Goal: Task Accomplishment & Management: Use online tool/utility

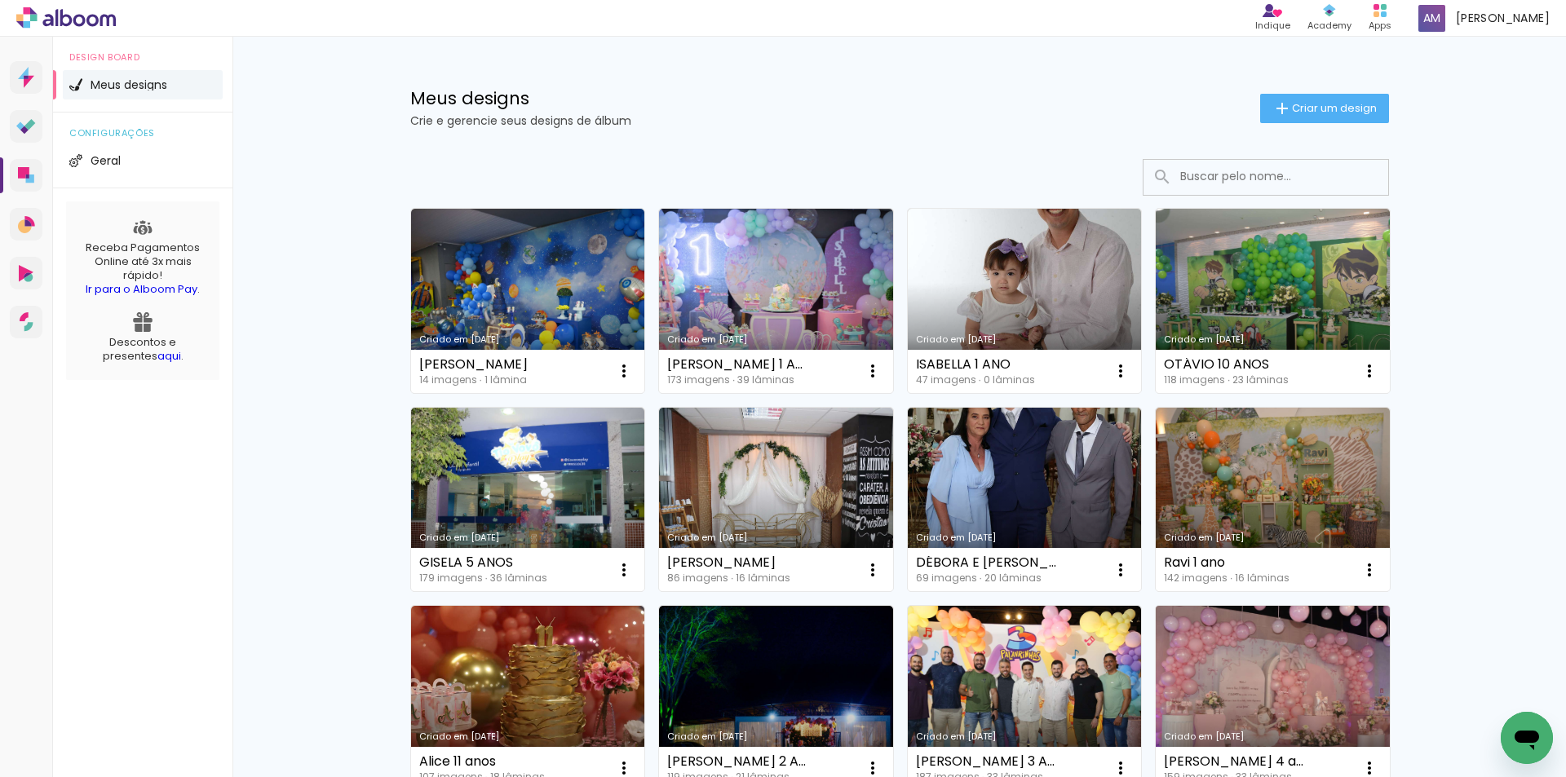
click at [1287, 677] on link "Criado em [DATE]" at bounding box center [1273, 698] width 234 height 184
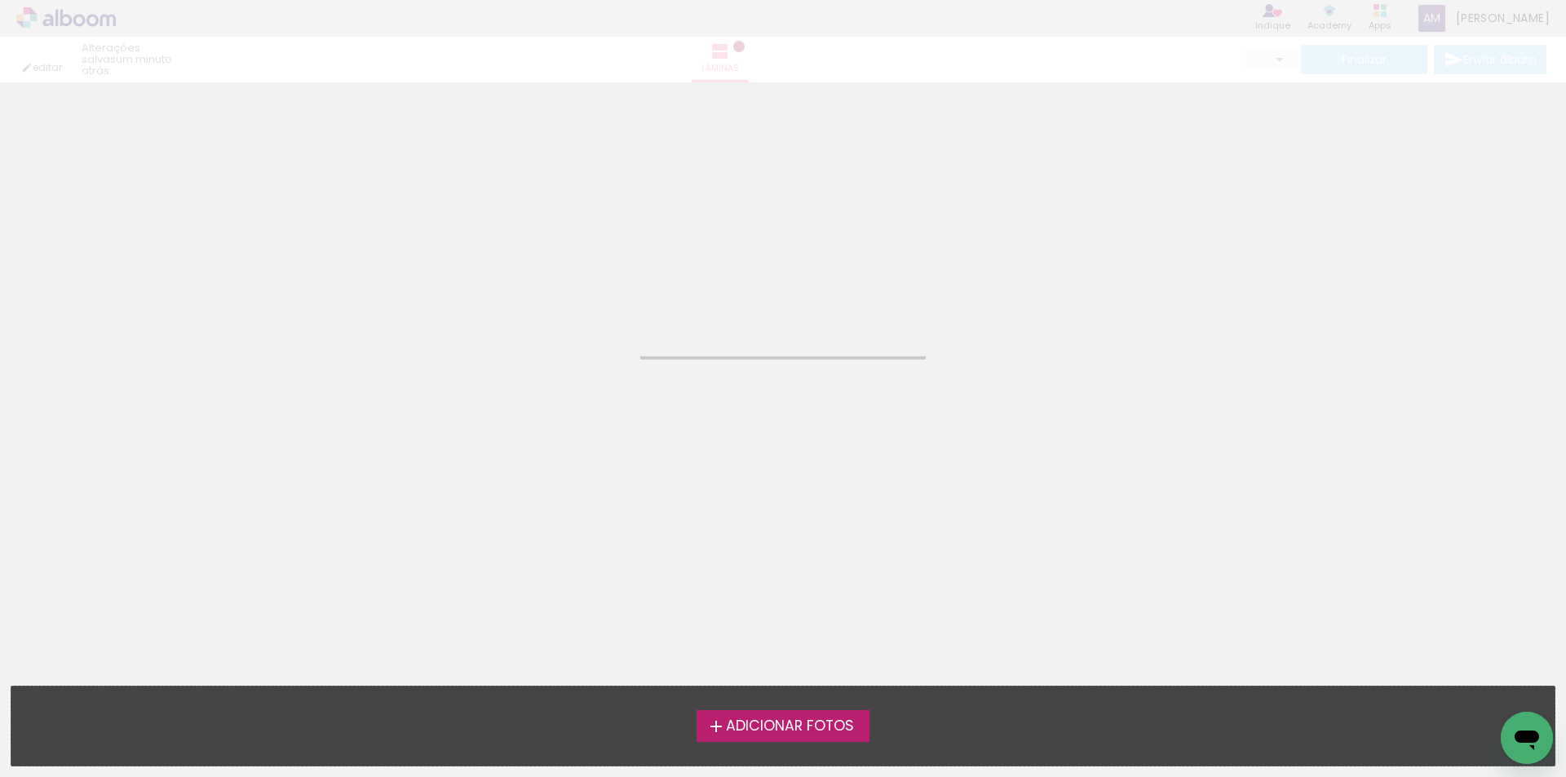
click at [33, 677] on iron-horizontal-list at bounding box center [16, 726] width 33 height 102
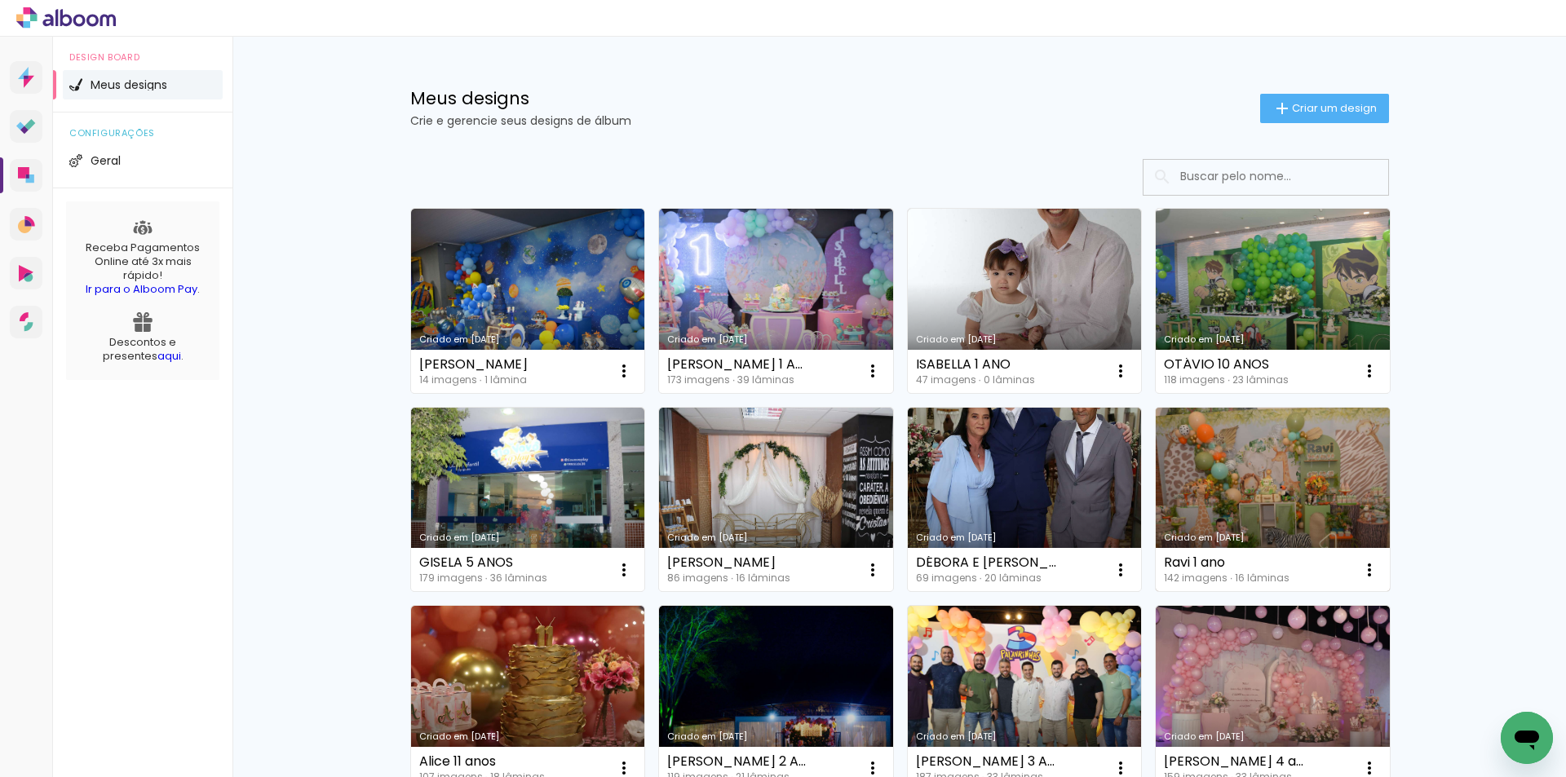
click at [1278, 486] on link "Criado em [DATE]" at bounding box center [1273, 500] width 234 height 184
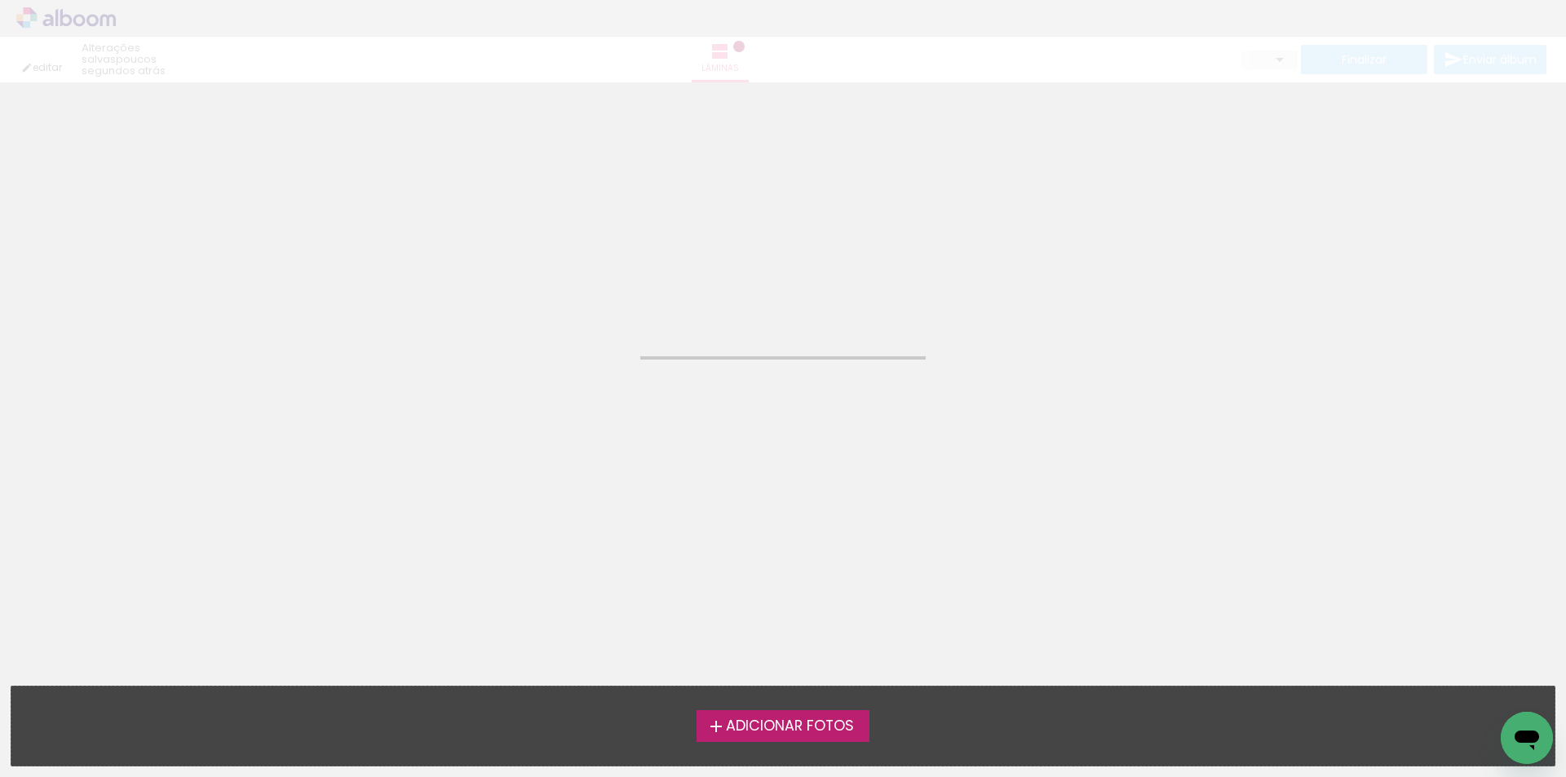
click at [1278, 486] on neon-animated-pages "Confirmar Cancelar" at bounding box center [783, 429] width 1566 height 695
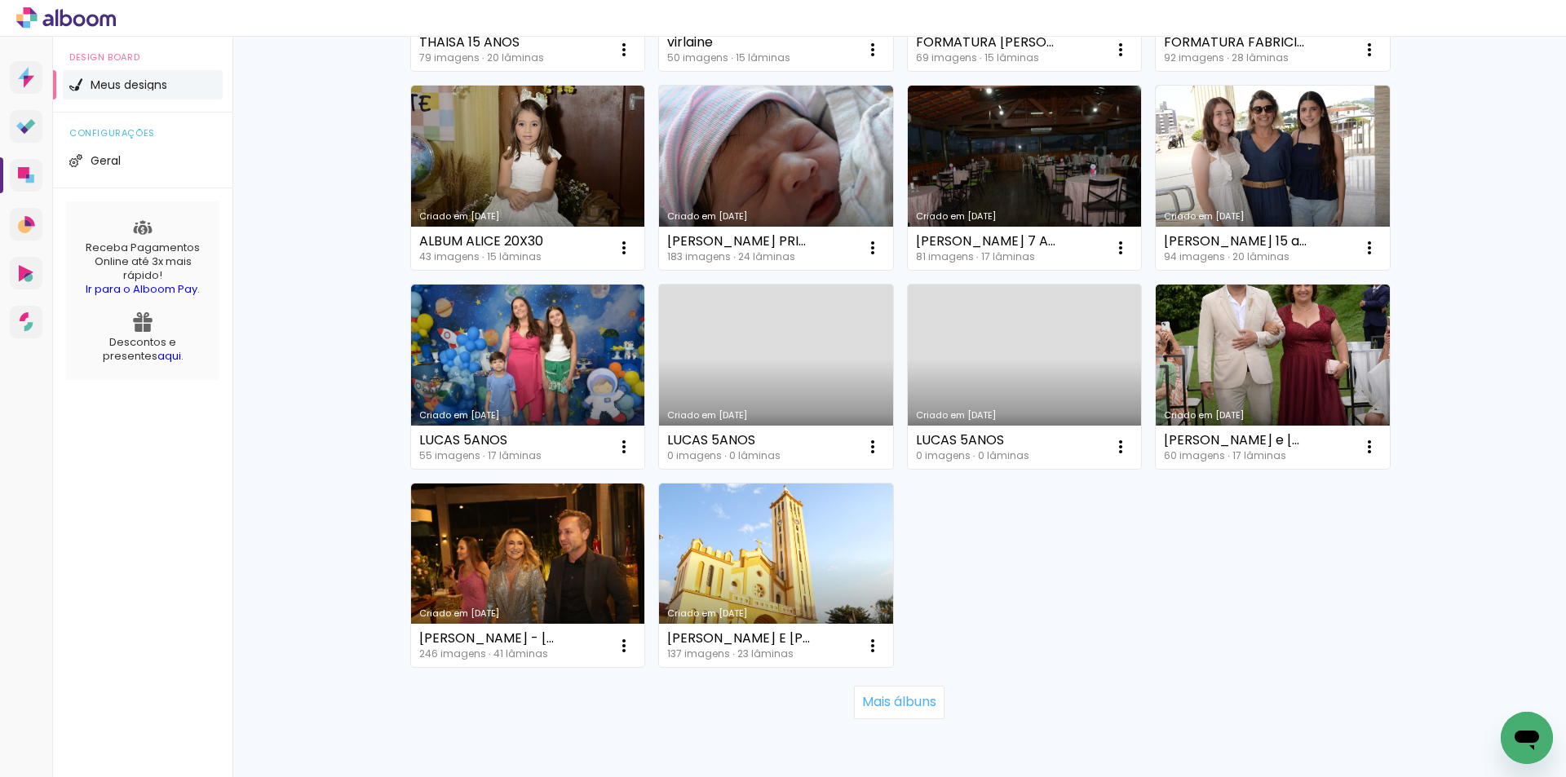
scroll to position [994, 0]
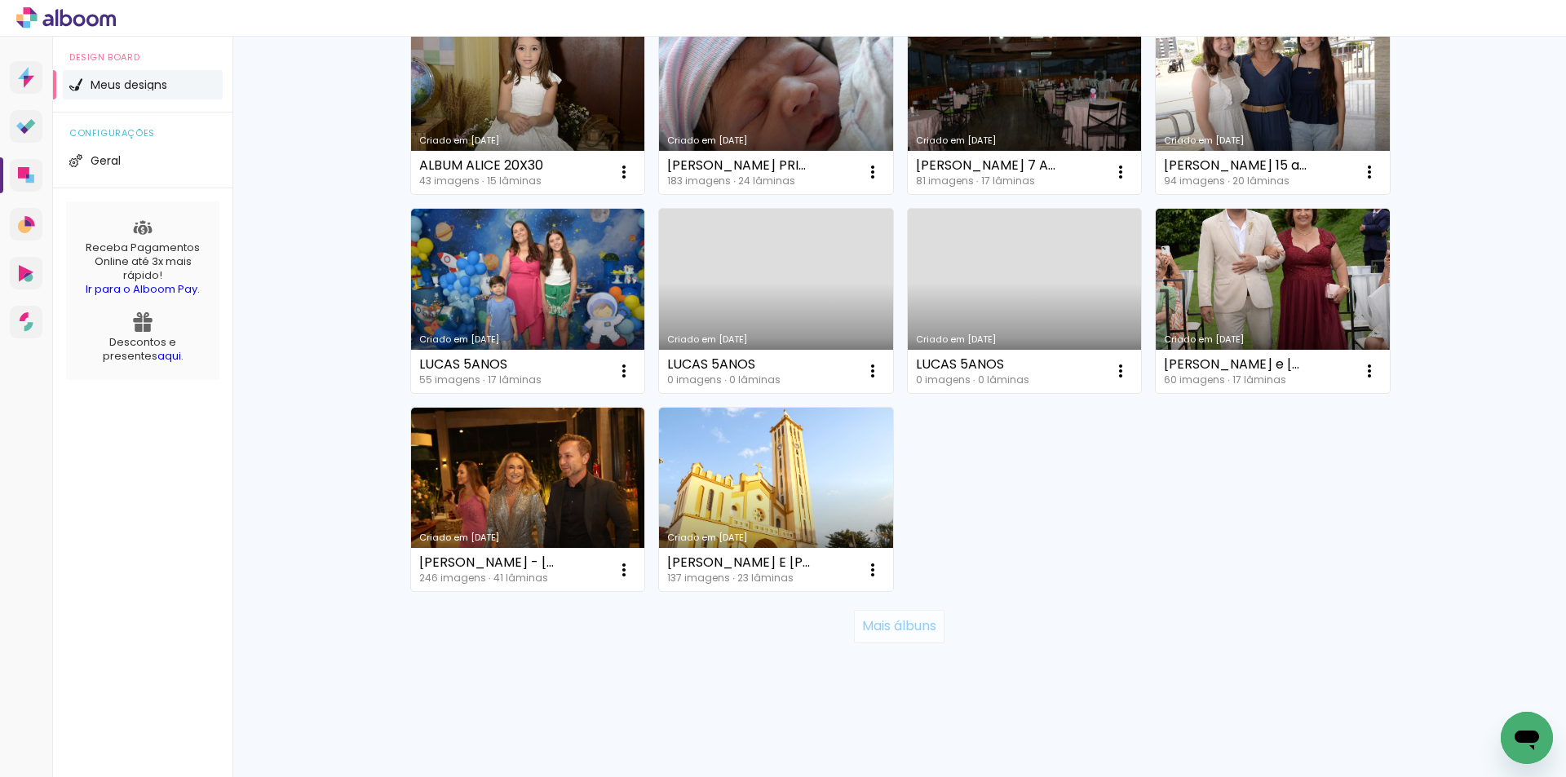
click at [0, 0] on slot "Mais álbuns" at bounding box center [0, 0] width 0 height 0
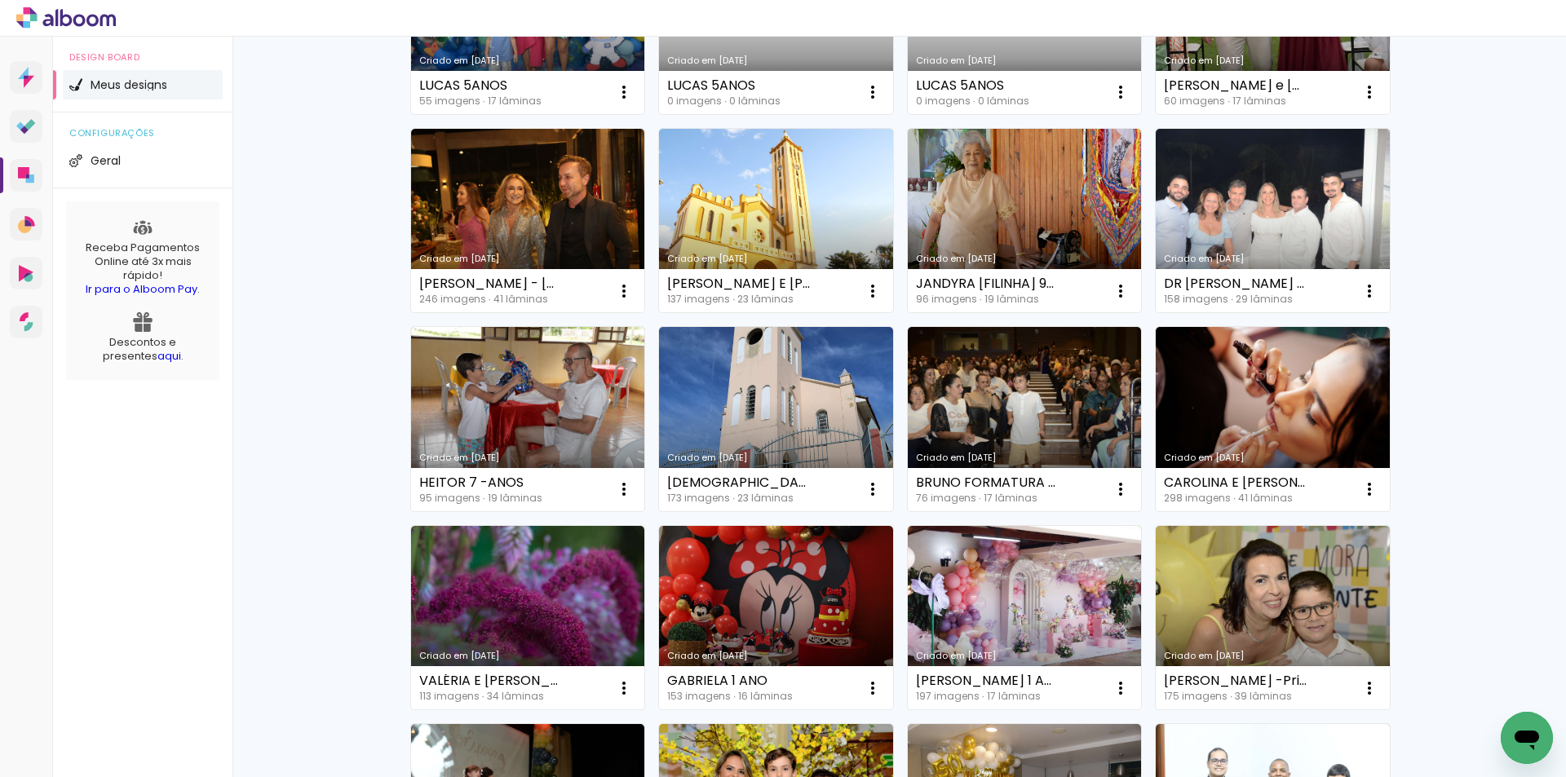
scroll to position [1333, 0]
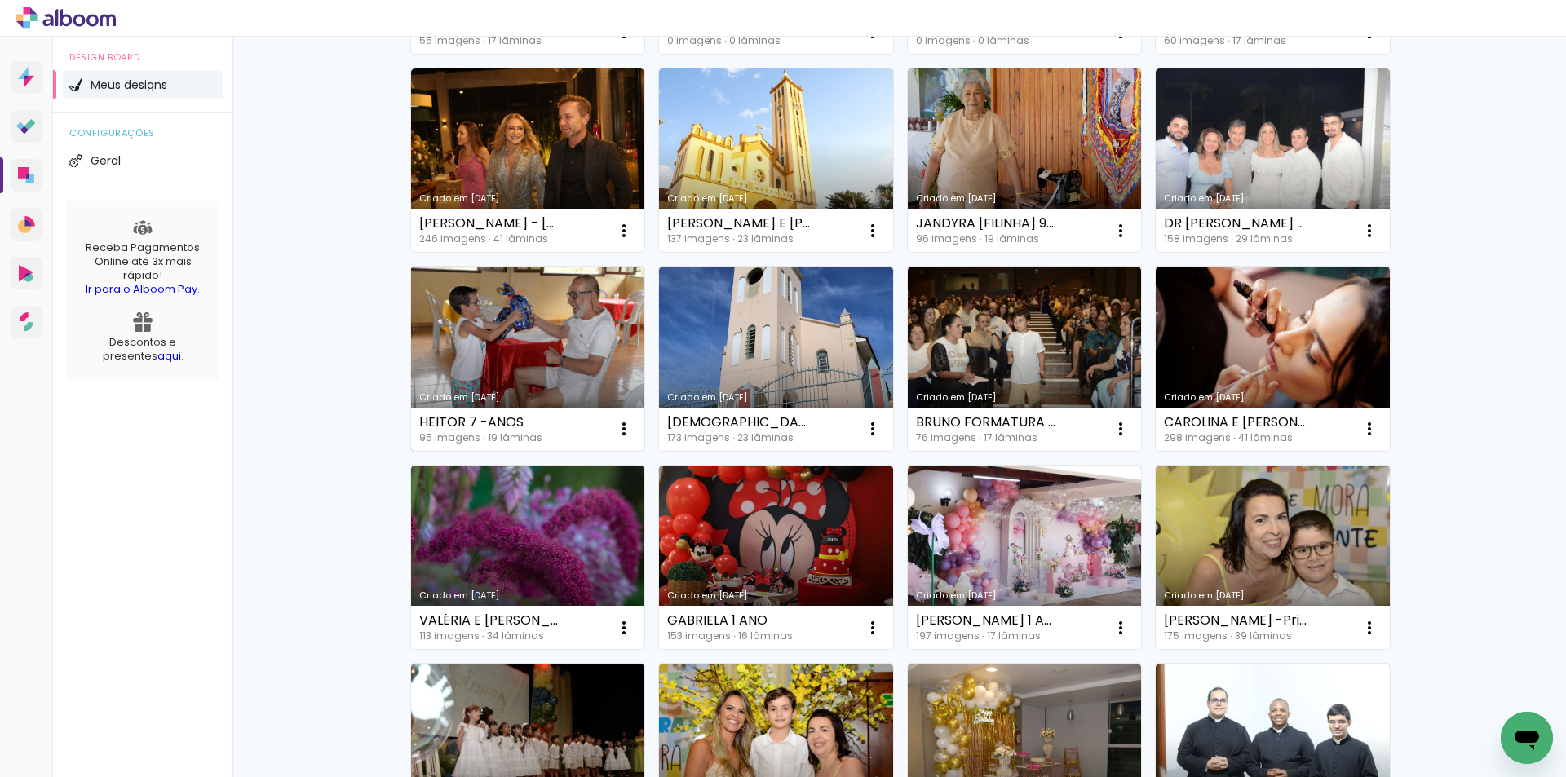
click at [498, 346] on link "Criado em [DATE]" at bounding box center [528, 359] width 234 height 184
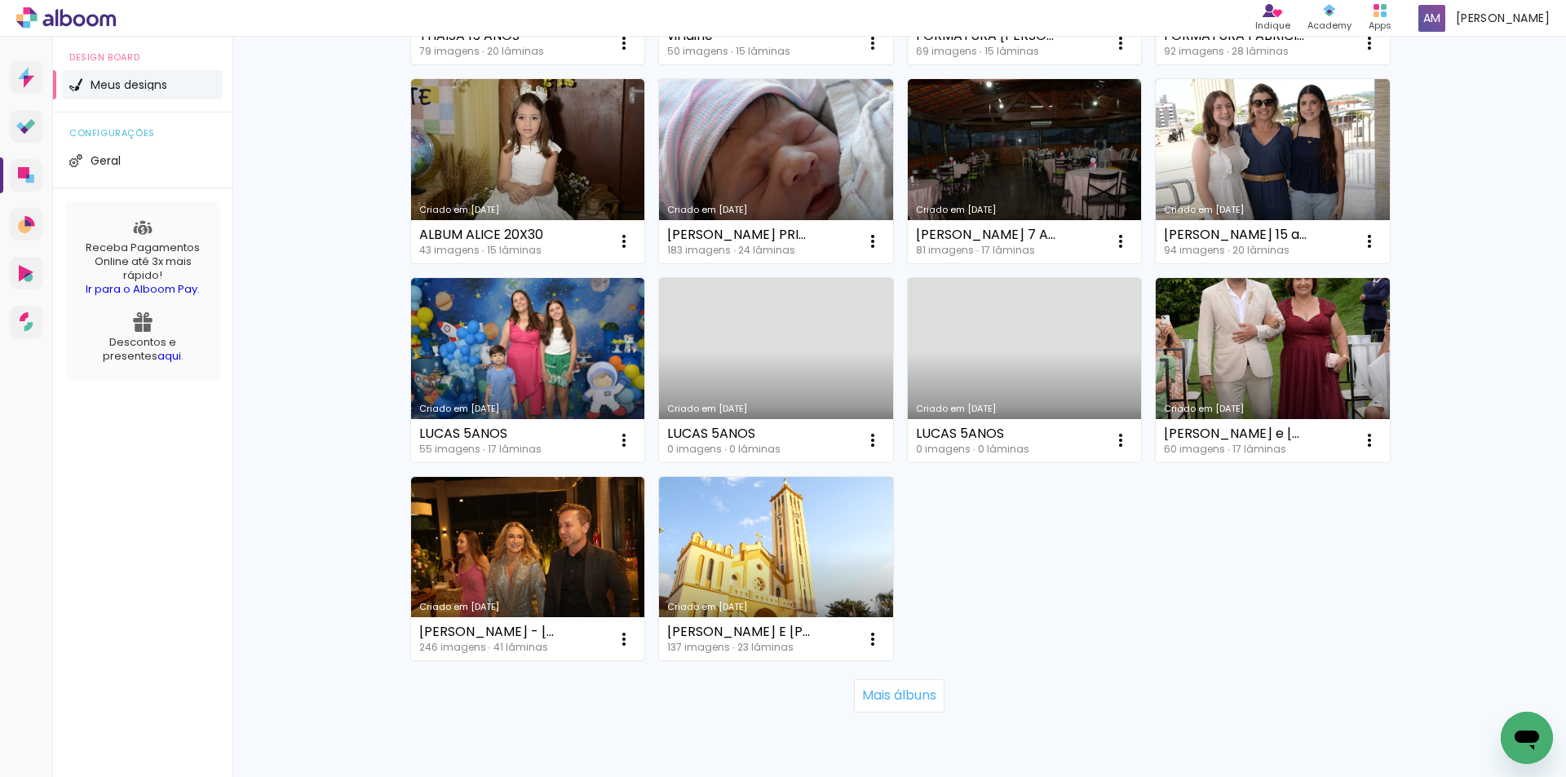
scroll to position [994, 0]
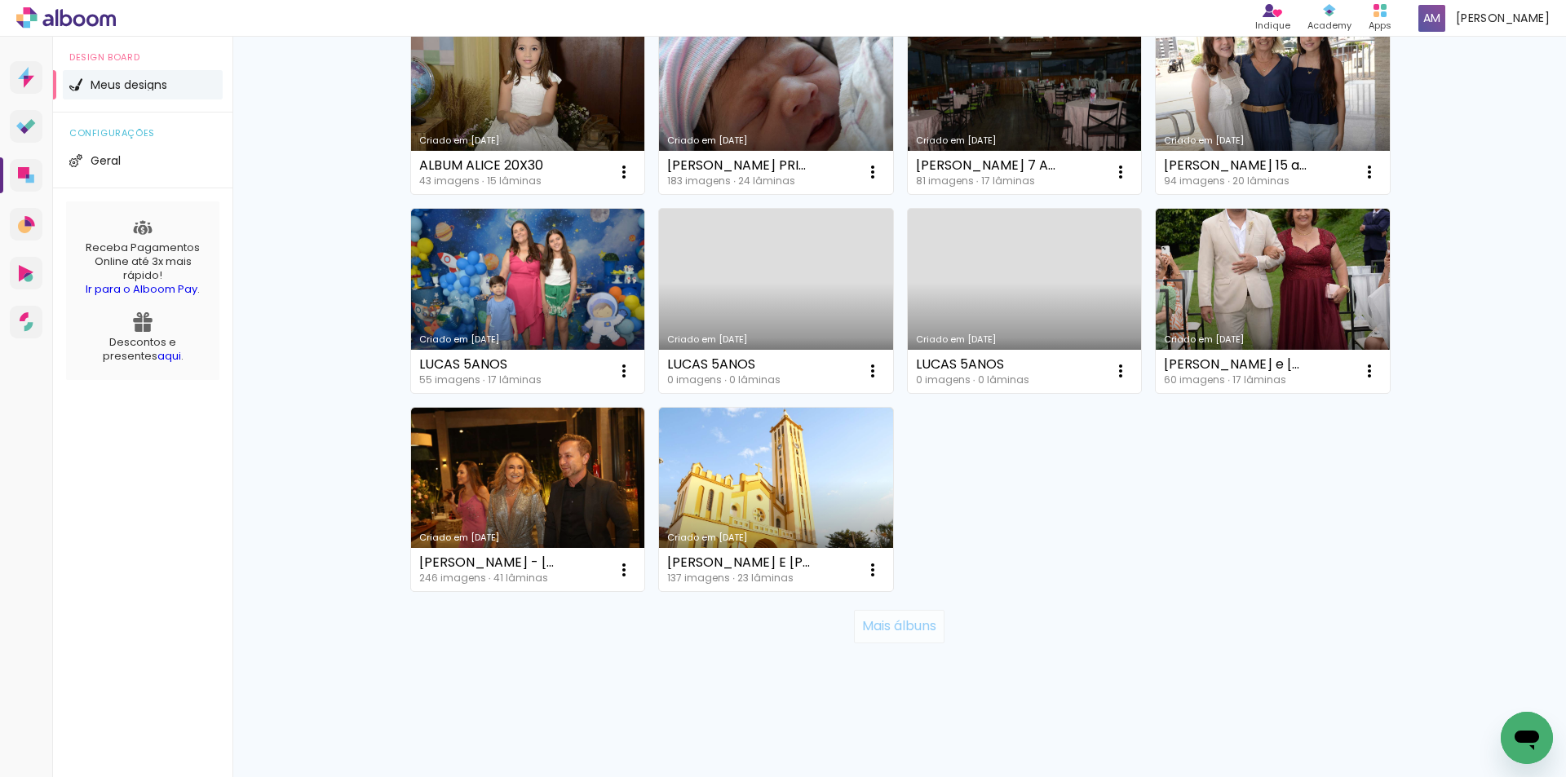
click at [0, 0] on slot "Mais álbuns" at bounding box center [0, 0] width 0 height 0
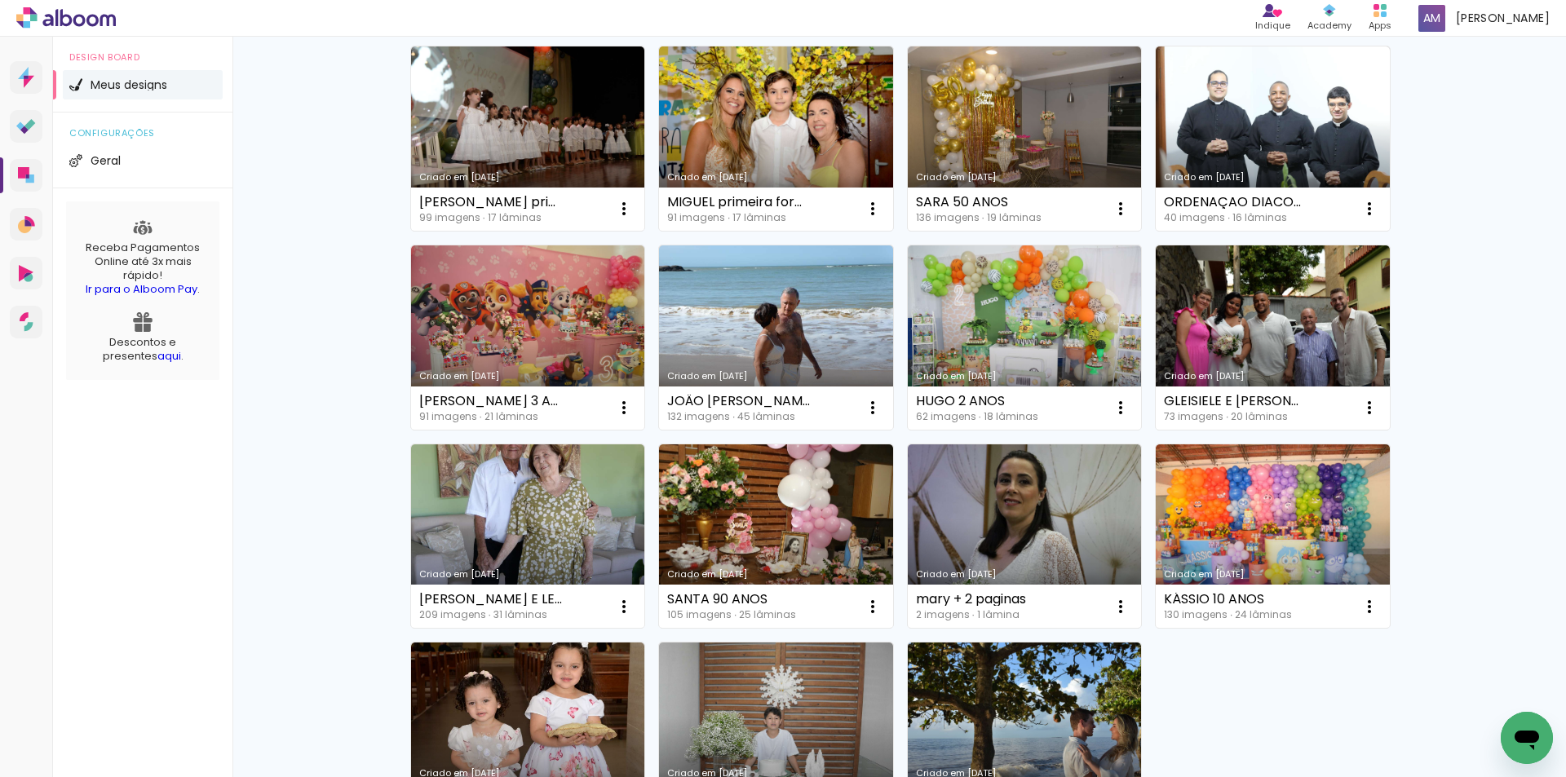
scroll to position [1954, 0]
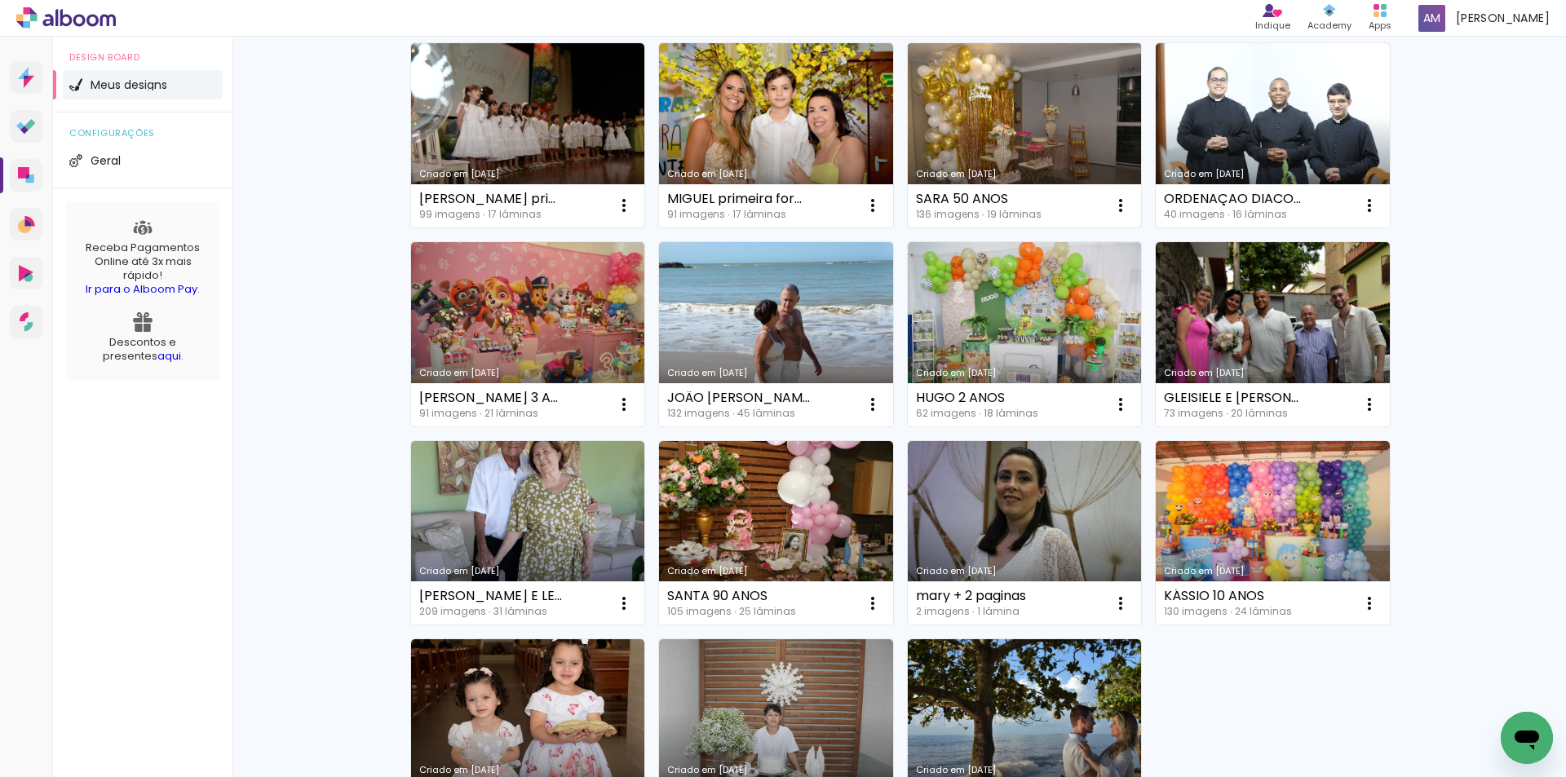
click at [1036, 137] on link "Criado em [DATE]" at bounding box center [1025, 135] width 234 height 184
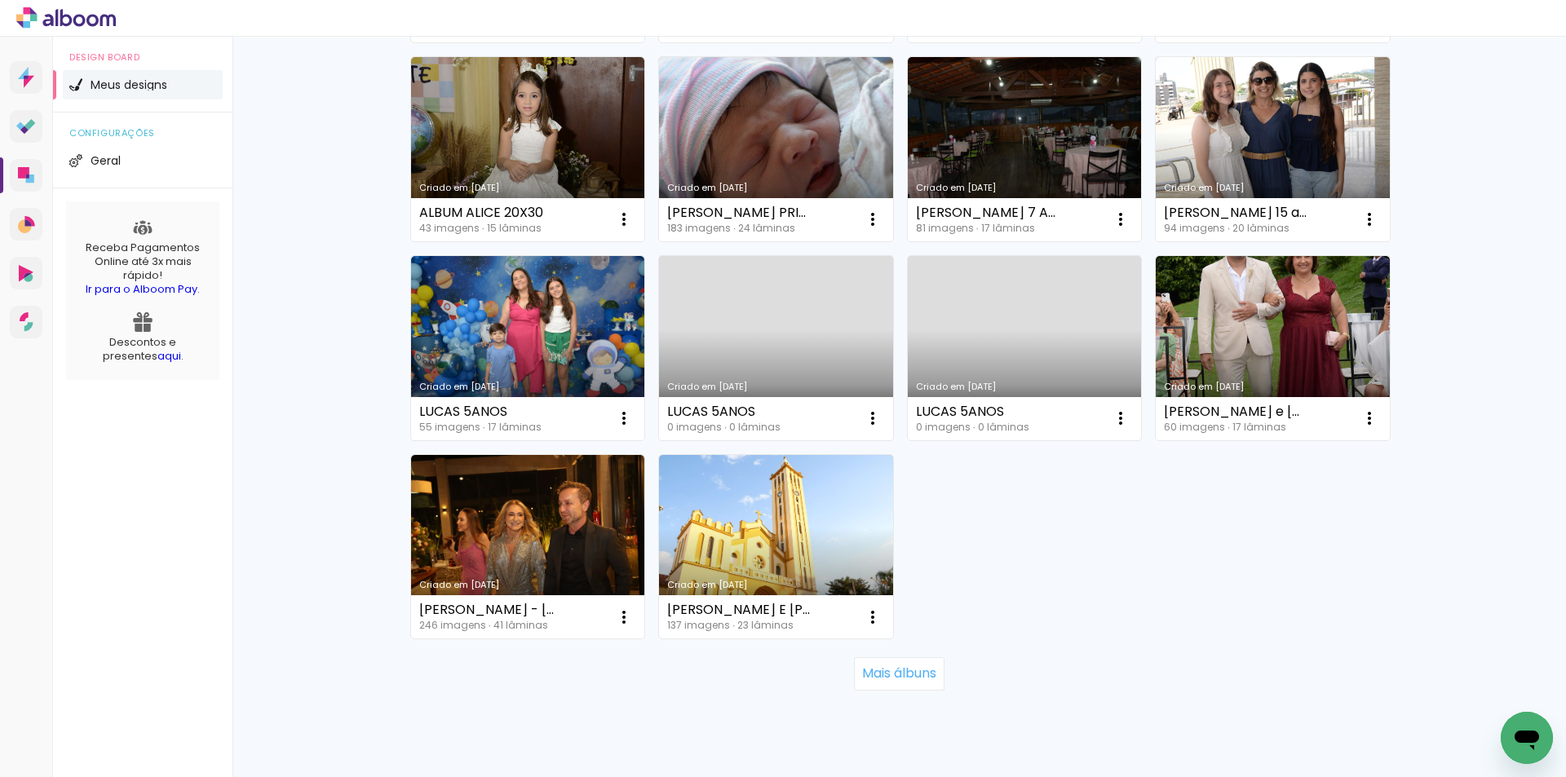
scroll to position [994, 0]
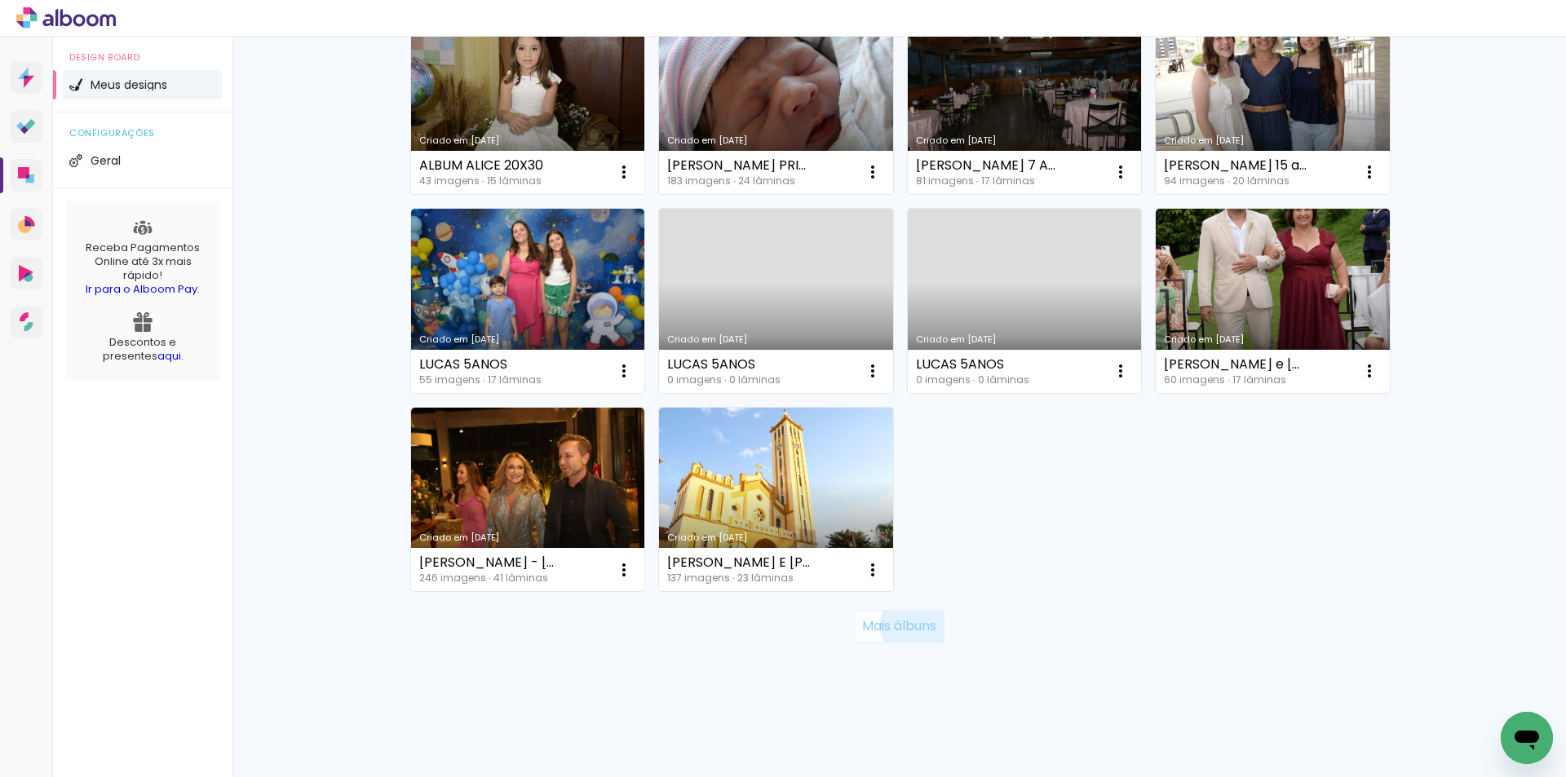
click at [0, 0] on slot "Mais álbuns" at bounding box center [0, 0] width 0 height 0
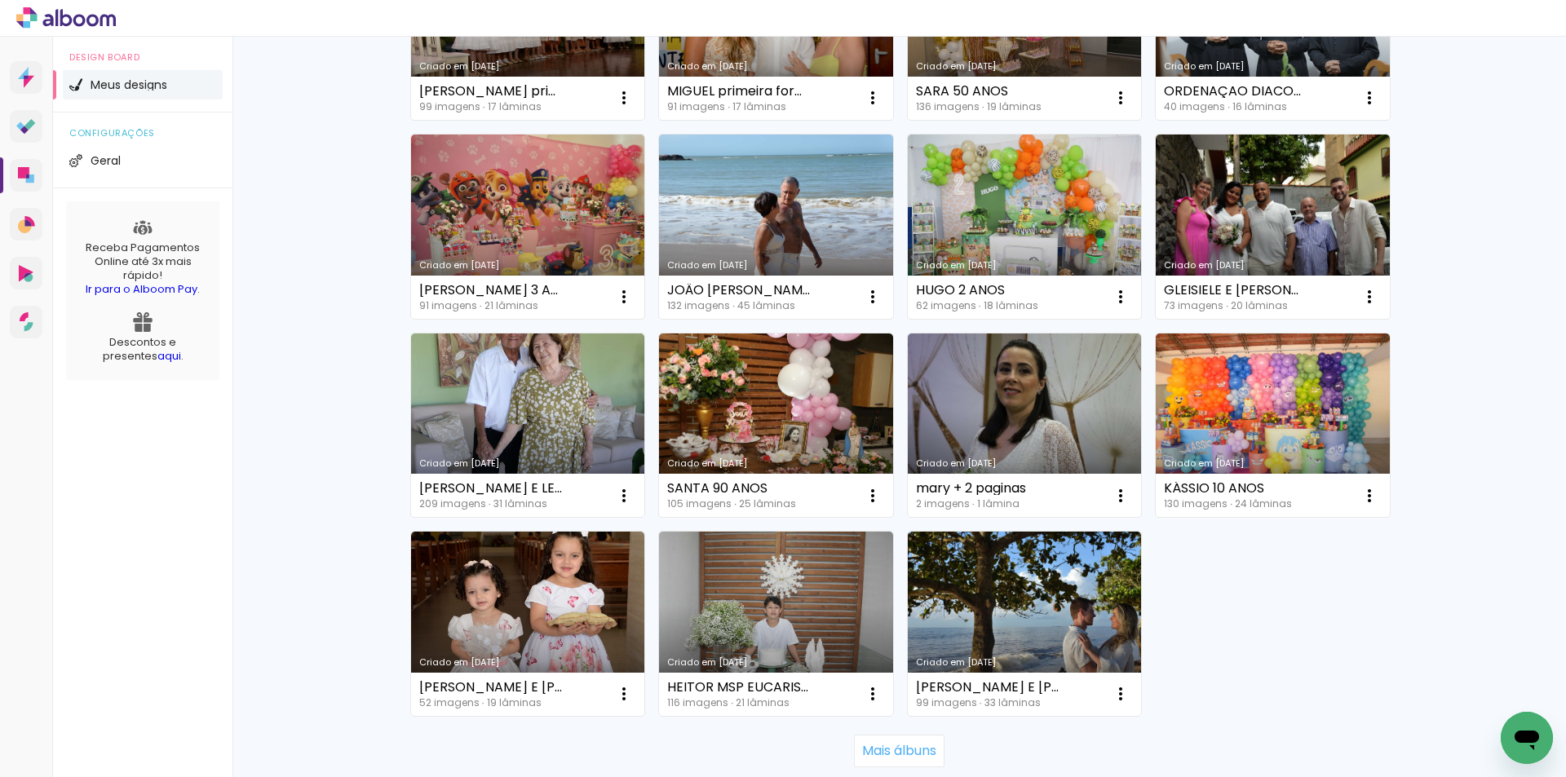
scroll to position [2081, 0]
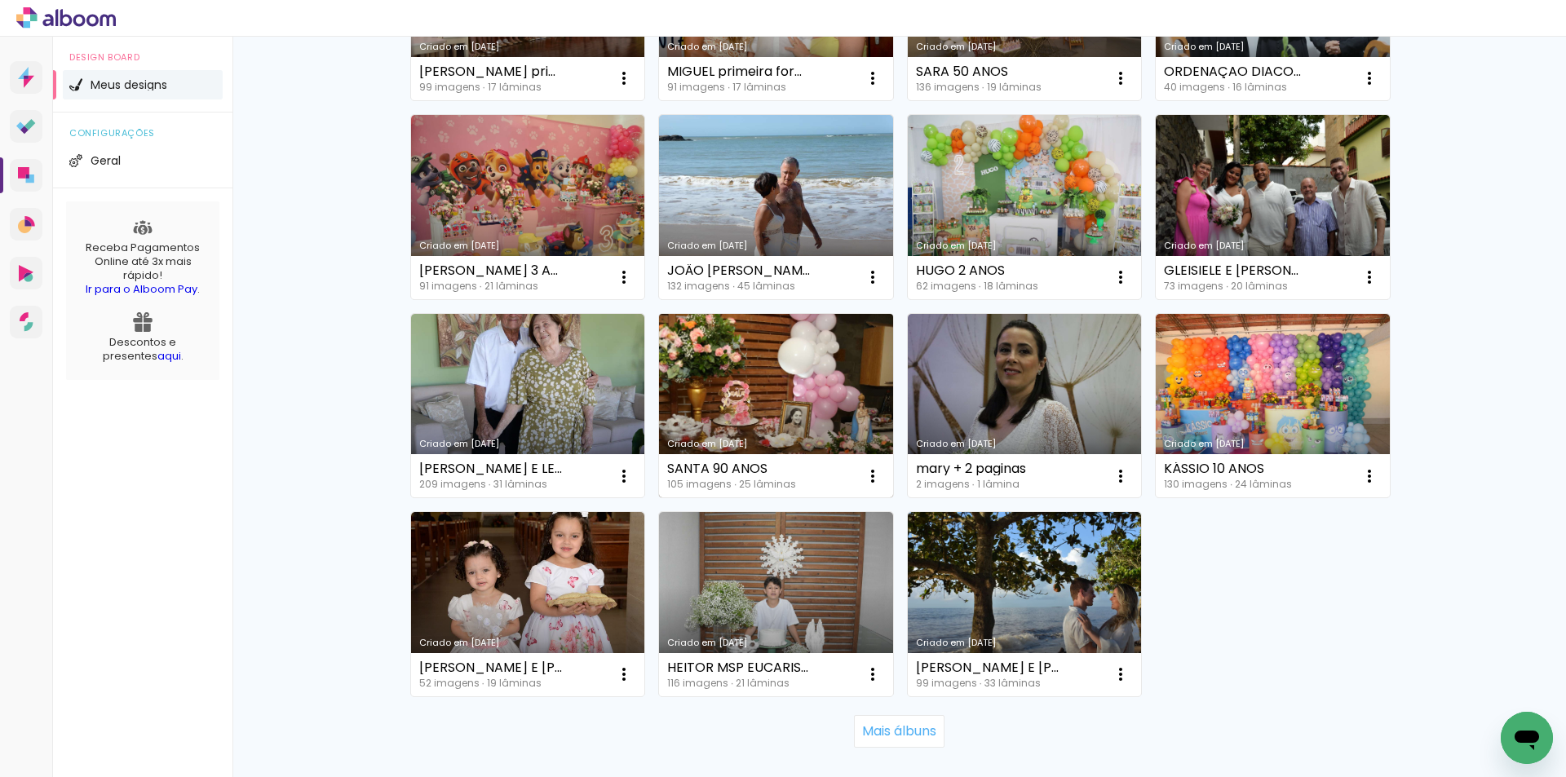
click at [742, 387] on link "Criado em 06/12/24" at bounding box center [776, 406] width 234 height 184
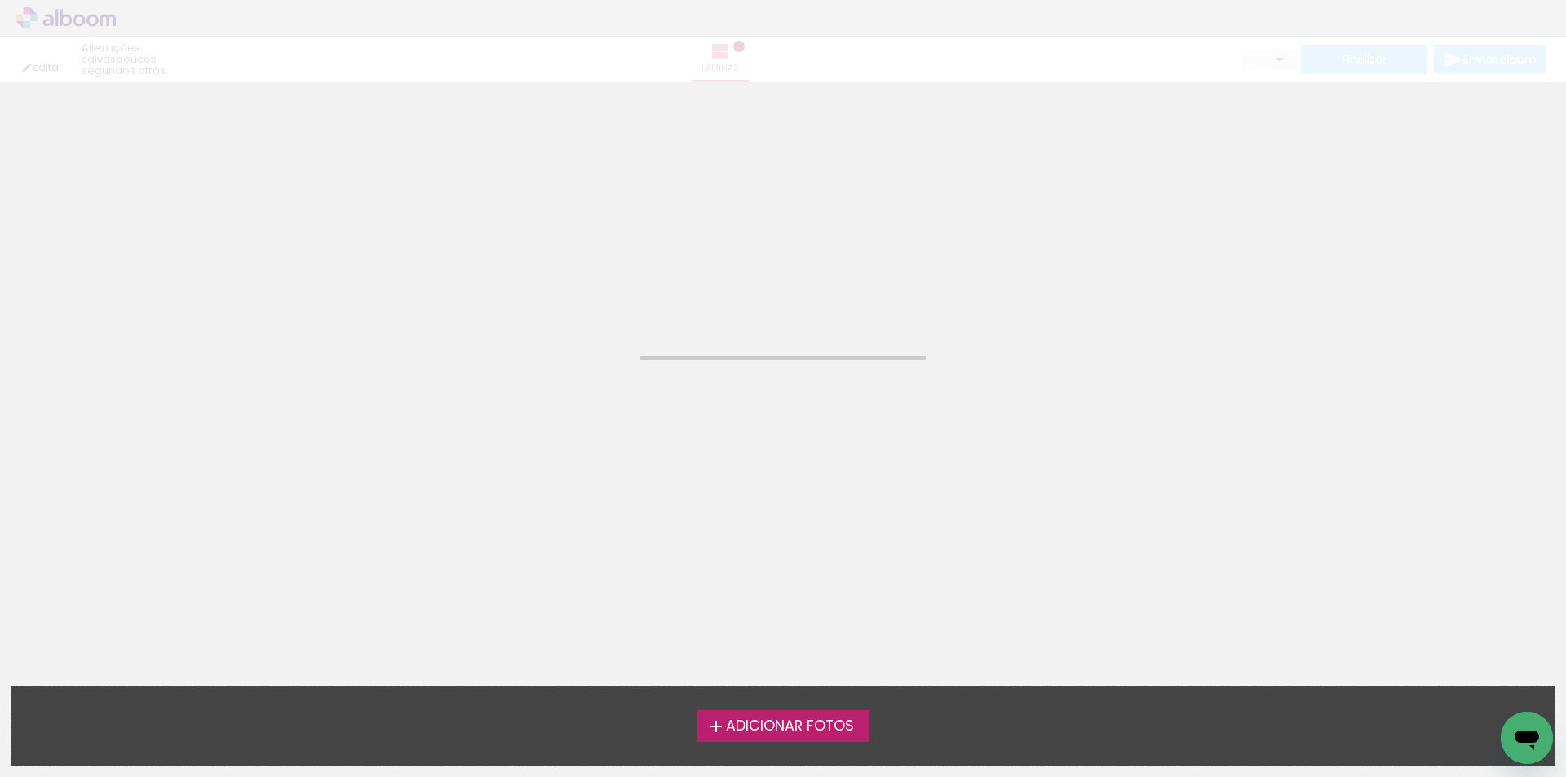
click at [742, 387] on neon-animated-pages "Confirmar Cancelar" at bounding box center [783, 429] width 1566 height 695
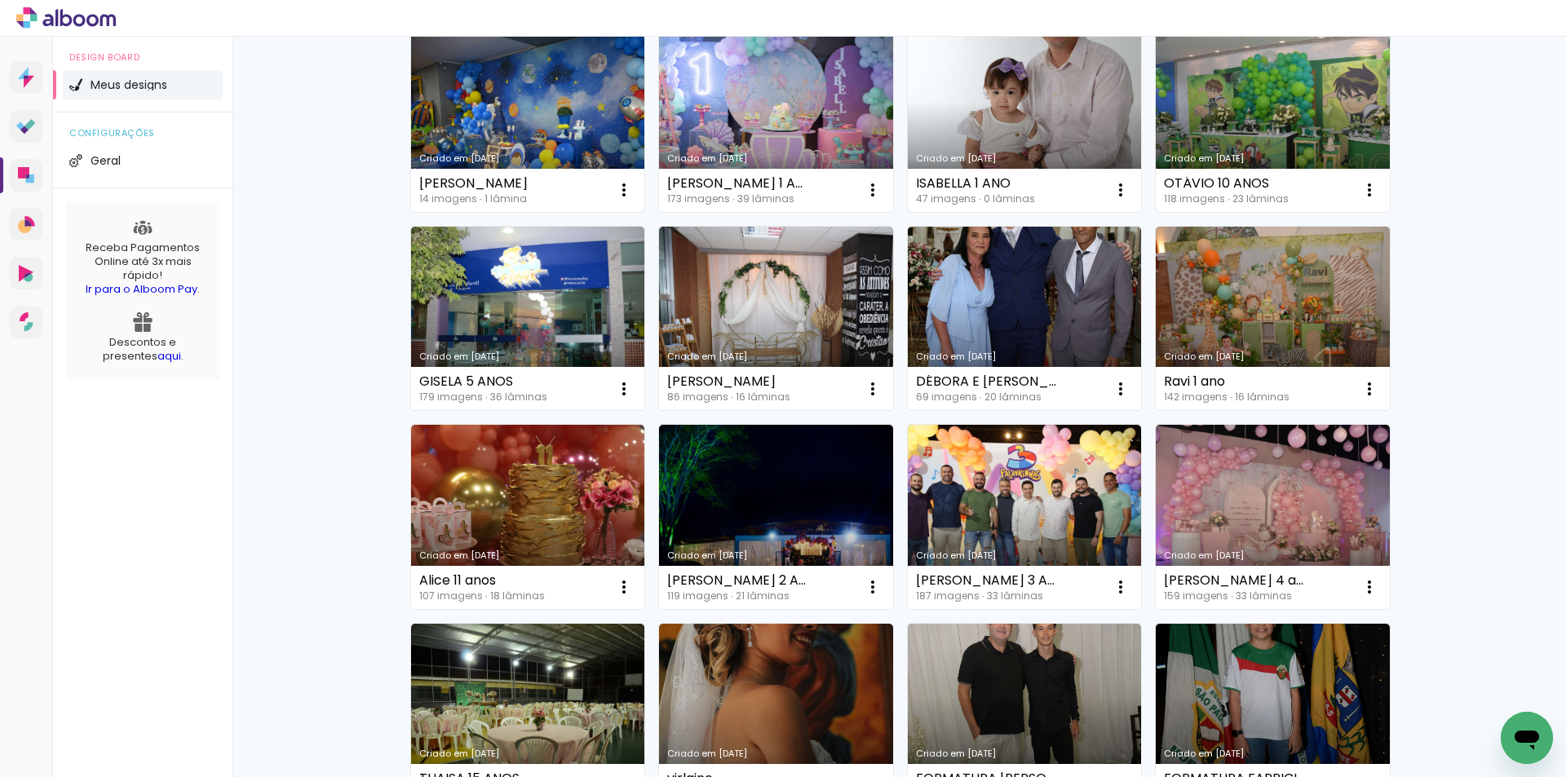
scroll to position [145, 0]
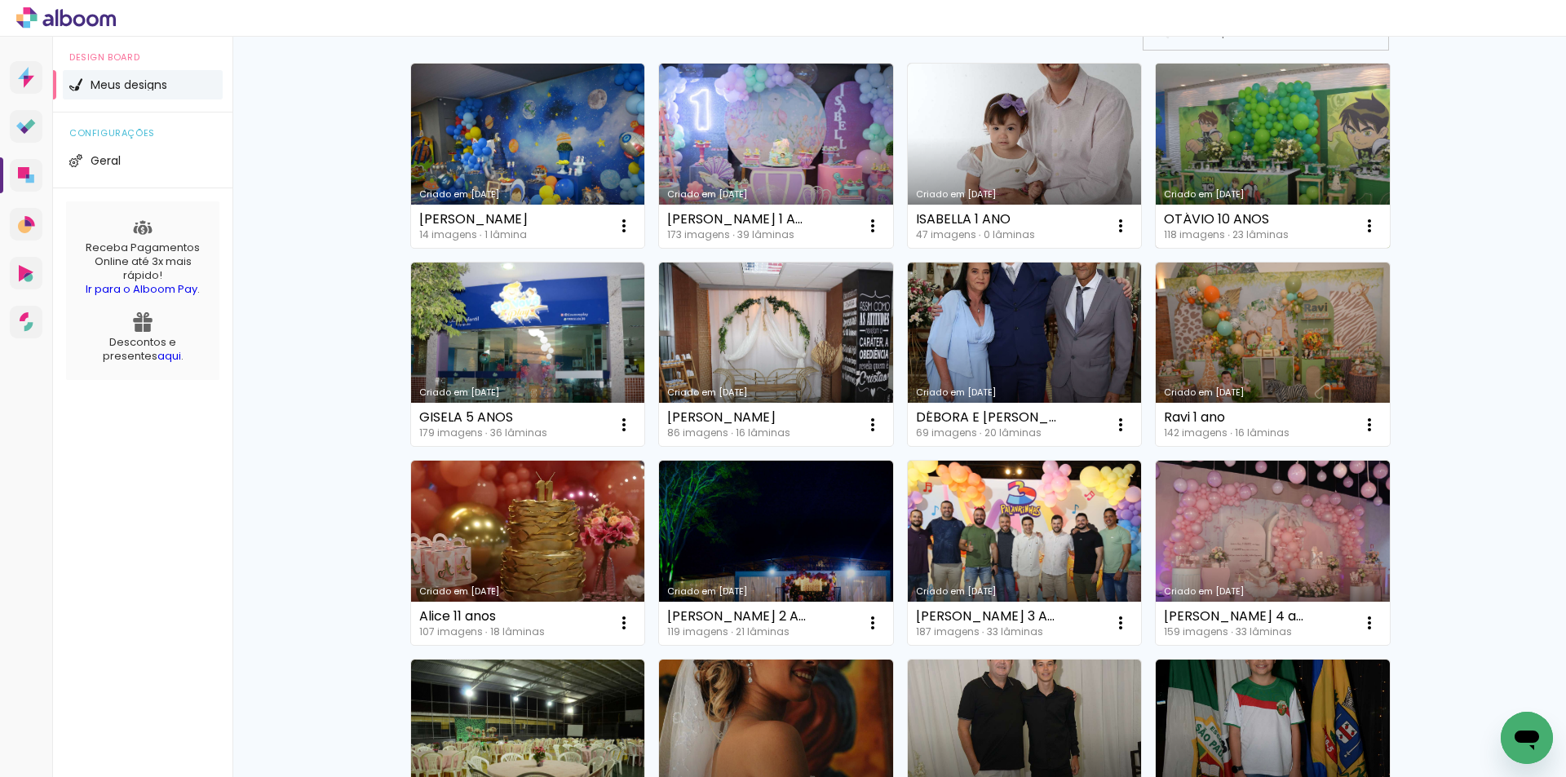
click at [1279, 136] on link "Criado em [DATE]" at bounding box center [1273, 156] width 234 height 184
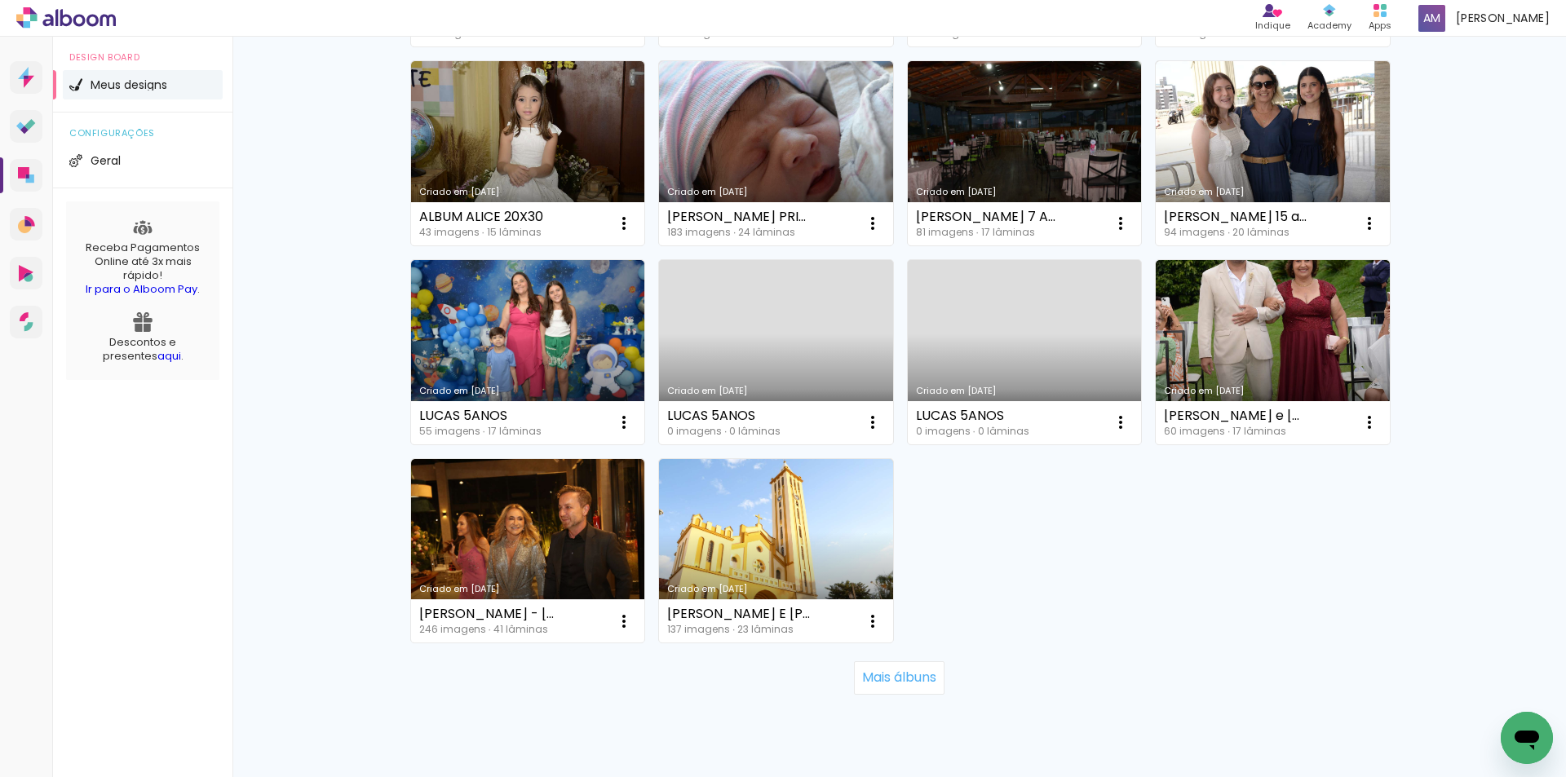
scroll to position [966, 0]
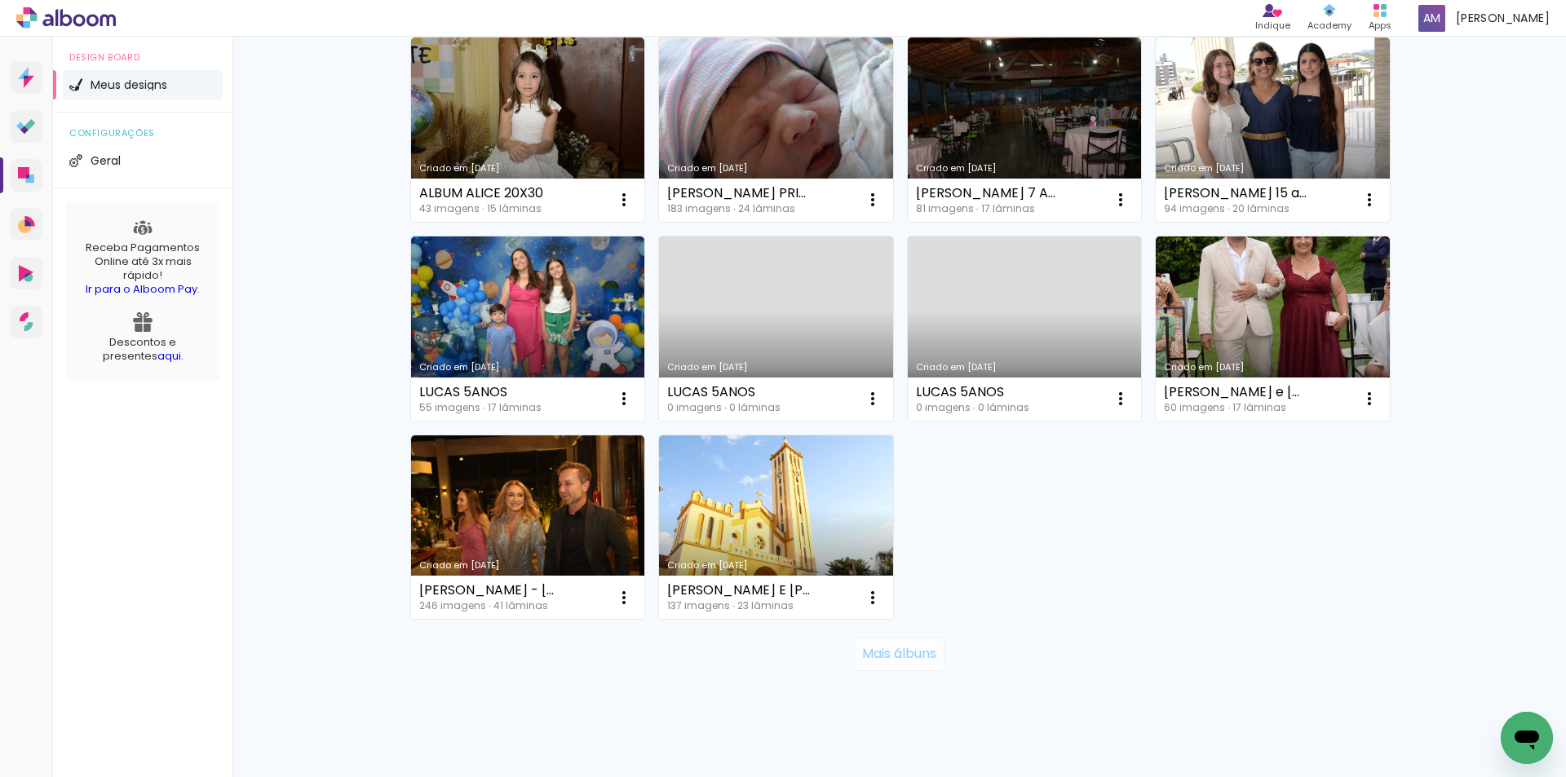
click at [0, 0] on slot "Mais álbuns" at bounding box center [0, 0] width 0 height 0
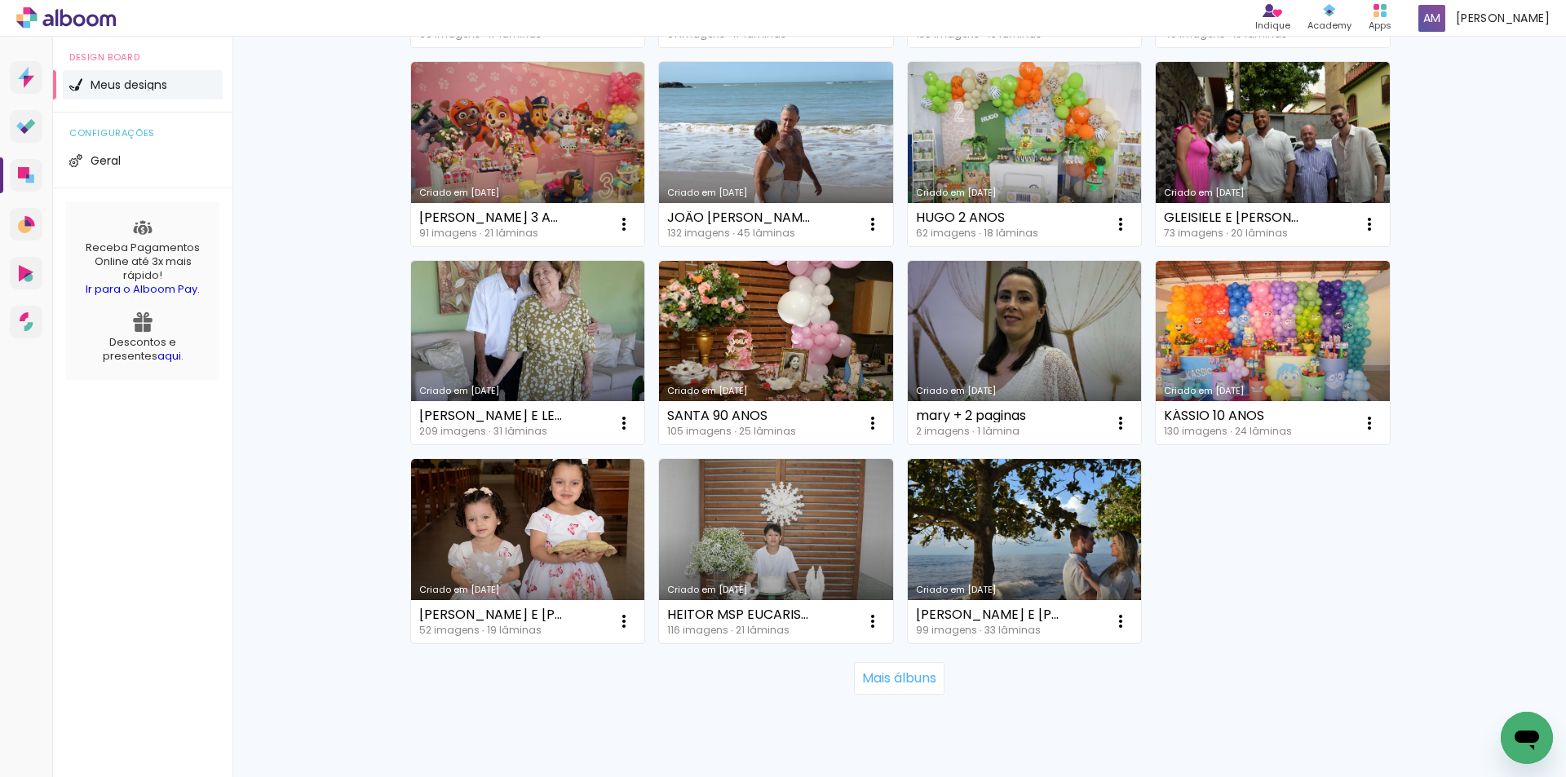
scroll to position [2185, 0]
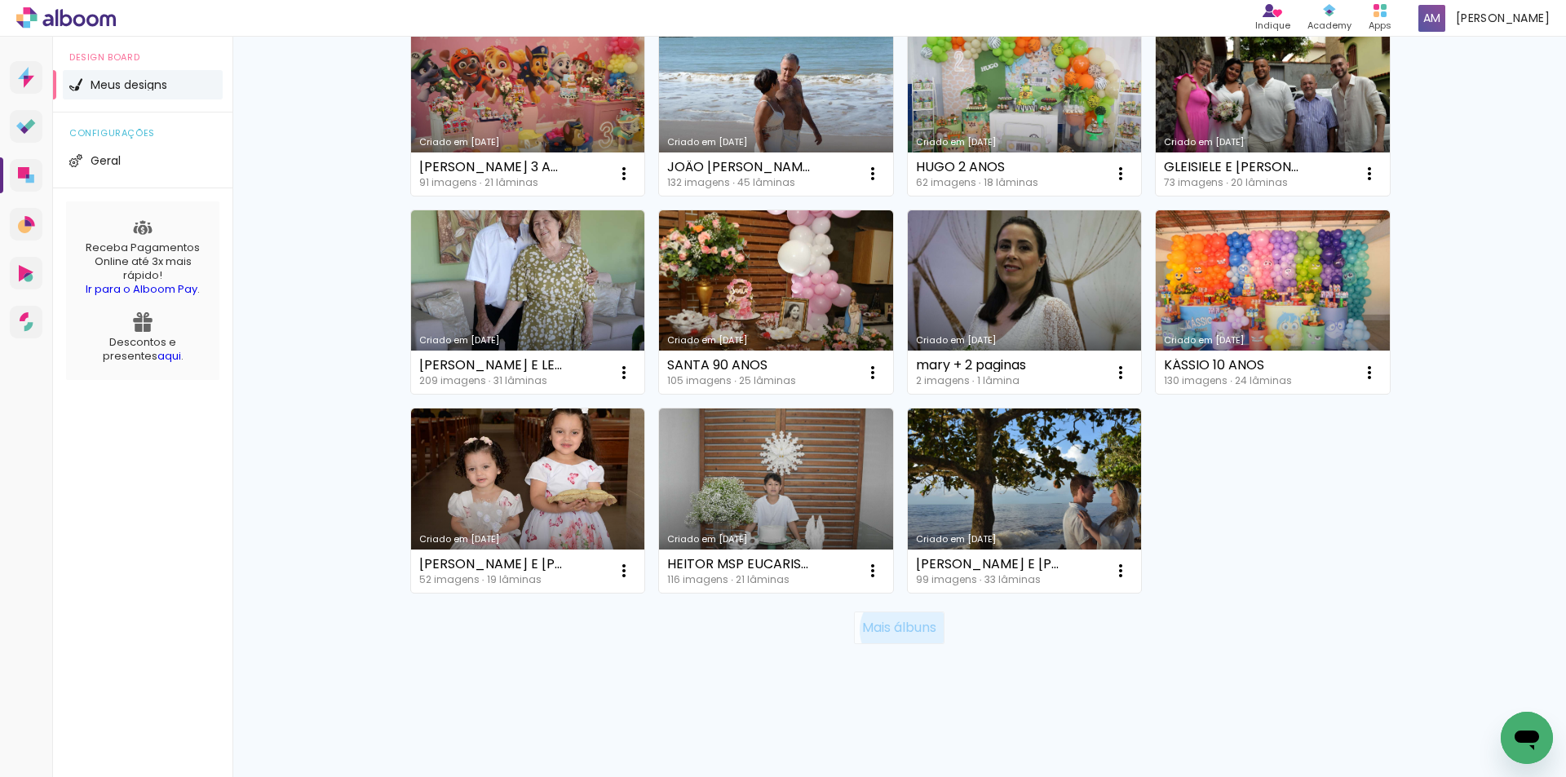
click at [0, 0] on slot "Mais álbuns" at bounding box center [0, 0] width 0 height 0
